Goal: Contribute content: Add original content to the website for others to see

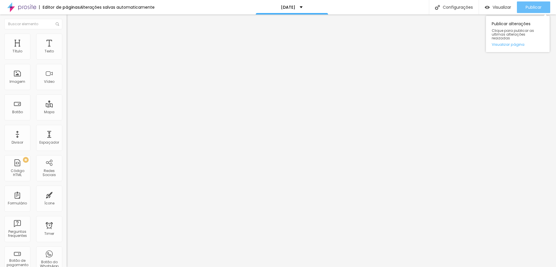
click at [540, 2] on div "Publicar" at bounding box center [534, 7] width 16 height 12
click at [67, 34] on li "Estilo" at bounding box center [100, 37] width 67 height 6
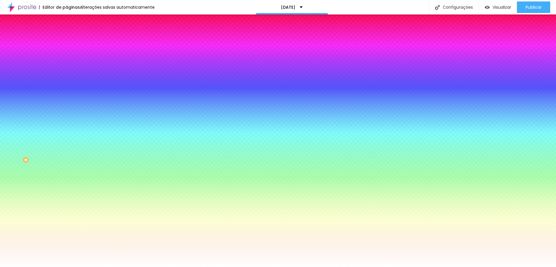
click at [67, 53] on div "Trocar imagem" at bounding box center [100, 51] width 67 height 4
click at [67, 53] on span "Trocar imagem" at bounding box center [83, 50] width 32 height 5
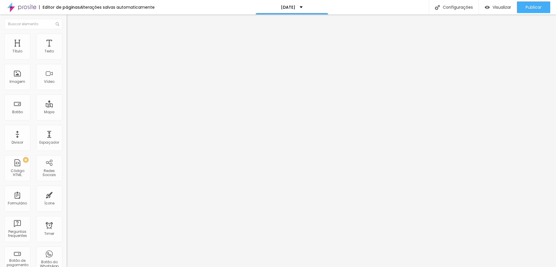
click at [67, 36] on img at bounding box center [69, 36] width 5 height 5
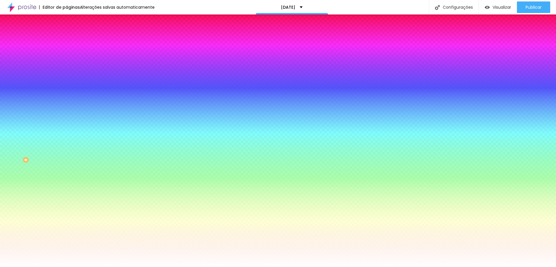
click at [67, 53] on span "Trocar imagem" at bounding box center [83, 50] width 32 height 5
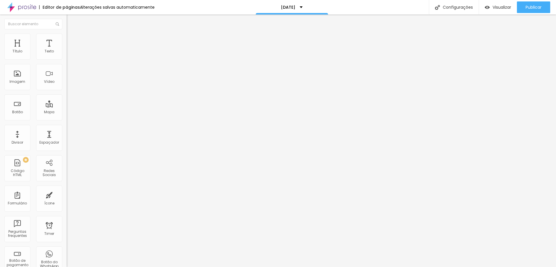
click at [67, 39] on li "Estilo" at bounding box center [100, 37] width 67 height 6
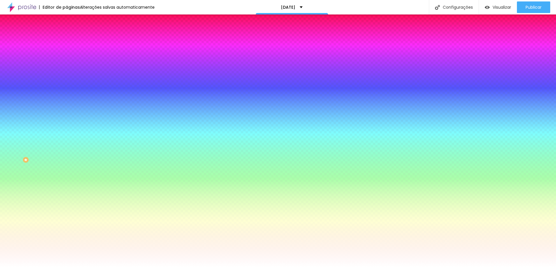
click at [67, 53] on span "Trocar imagem" at bounding box center [83, 50] width 32 height 5
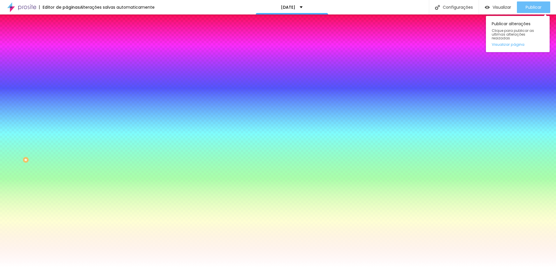
click at [538, 8] on span "Publicar" at bounding box center [534, 7] width 16 height 5
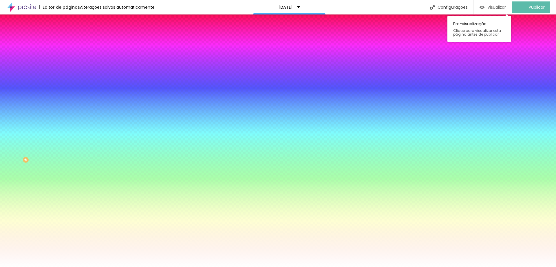
click at [496, 8] on span "Visualizar" at bounding box center [497, 7] width 19 height 5
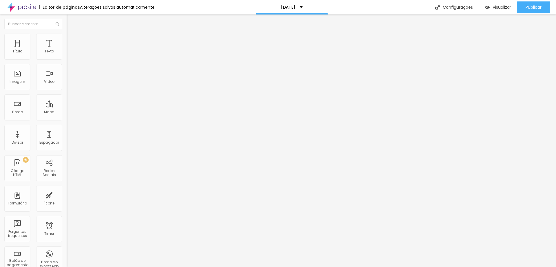
click at [67, 31] on ul "Conteúdo Estilo Avançado" at bounding box center [100, 36] width 67 height 17
click at [67, 36] on img at bounding box center [69, 36] width 5 height 5
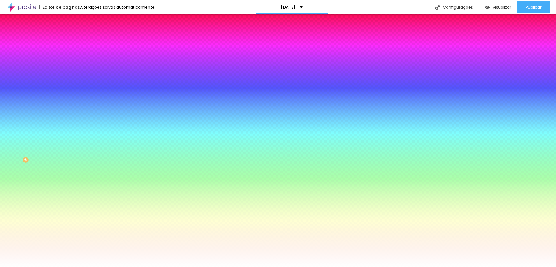
click at [72, 41] on span "Avançado" at bounding box center [81, 43] width 19 height 5
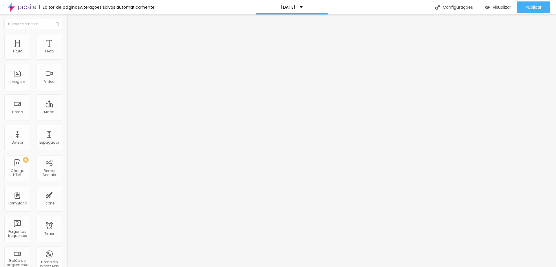
click at [72, 40] on span "Estilo" at bounding box center [76, 37] width 9 height 5
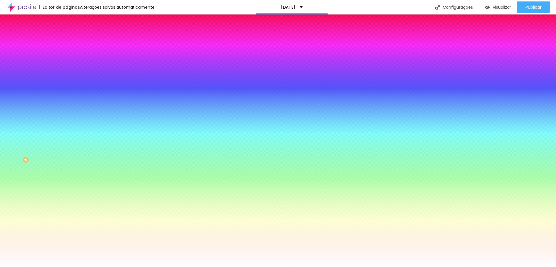
click at [72, 34] on span "Conteúdo" at bounding box center [81, 31] width 18 height 5
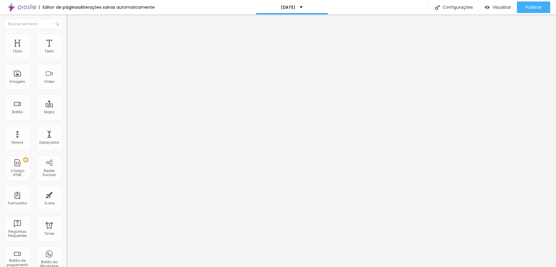
click at [67, 34] on li "Estilo" at bounding box center [100, 37] width 67 height 6
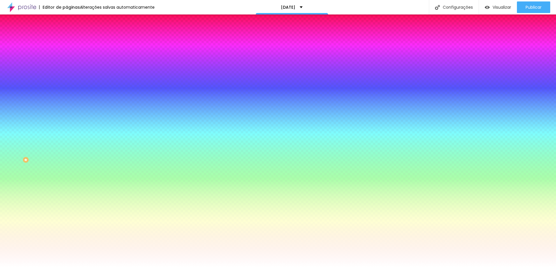
click at [67, 79] on div at bounding box center [100, 79] width 67 height 0
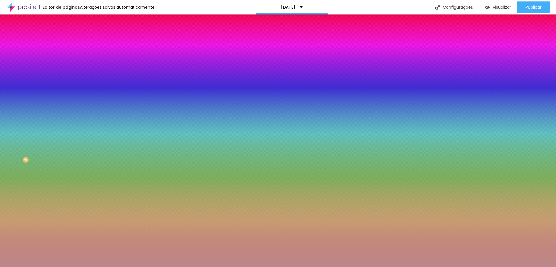
drag, startPoint x: 32, startPoint y: 124, endPoint x: 19, endPoint y: 124, distance: 12.5
click at [19, 124] on div at bounding box center [278, 133] width 556 height 267
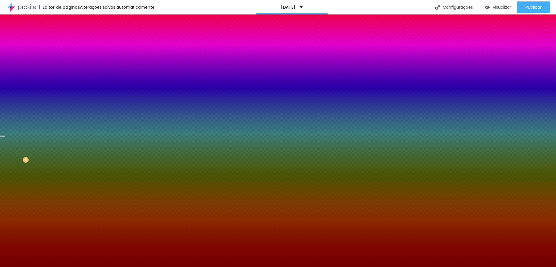
drag, startPoint x: 57, startPoint y: 113, endPoint x: 62, endPoint y: 136, distance: 23.8
click at [67, 85] on div at bounding box center [100, 85] width 67 height 0
click at [67, 79] on div at bounding box center [100, 79] width 67 height 0
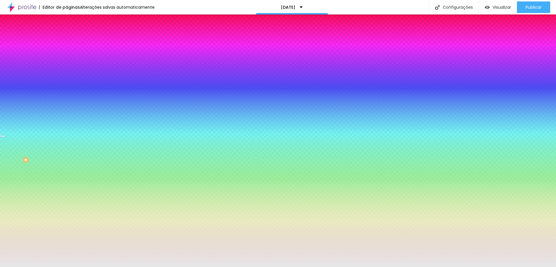
type input "#FFFFFF"
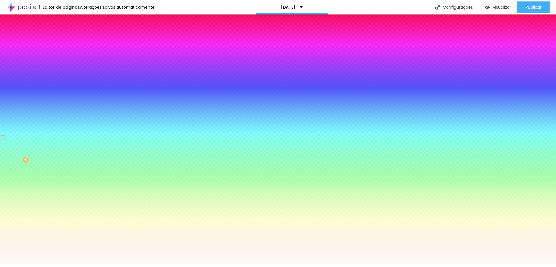
drag, startPoint x: 31, startPoint y: 126, endPoint x: 3, endPoint y: 103, distance: 36.4
click at [67, 103] on div "Imagem de fundo Adicionar imagem Efeito da Imagem Nenhum Nenhum Parallax Cor de…" at bounding box center [100, 82] width 67 height 75
click at [67, 79] on div at bounding box center [100, 79] width 67 height 0
drag, startPoint x: 59, startPoint y: 134, endPoint x: 55, endPoint y: 108, distance: 25.8
click at [67, 85] on div "Cor de fundo Voltar ao padrão #FFFFFF" at bounding box center [100, 77] width 67 height 16
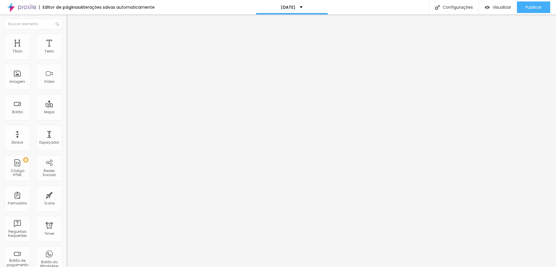
click at [67, 36] on img at bounding box center [69, 36] width 5 height 5
click at [534, 6] on span "Publicar" at bounding box center [534, 7] width 16 height 5
